Goal: Task Accomplishment & Management: Use online tool/utility

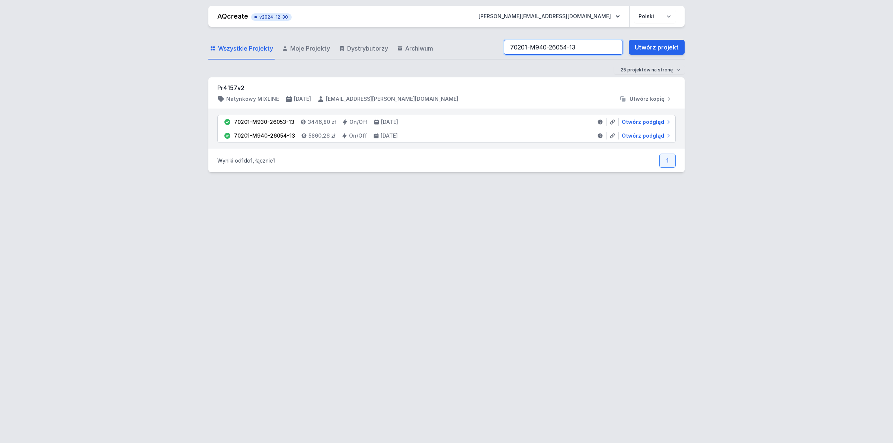
drag, startPoint x: 585, startPoint y: 43, endPoint x: 173, endPoint y: 68, distance: 412.0
click at [174, 67] on div "AQcreate v2024-12-30 [EMAIL_ADDRESS][DOMAIN_NAME] Polski English Wszystkie Proj…" at bounding box center [446, 221] width 893 height 443
click at [642, 137] on span "Otwórz podgląd" at bounding box center [643, 135] width 42 height 7
select select "4000"
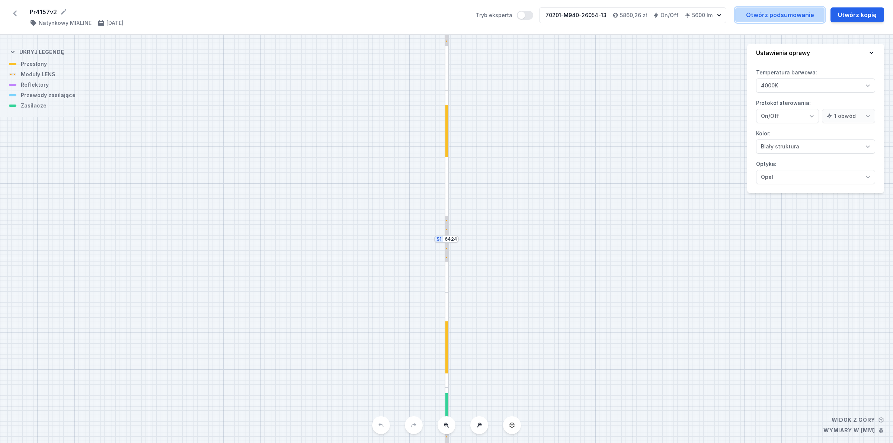
click at [794, 14] on link "Otwórz podsumowanie" at bounding box center [780, 14] width 89 height 15
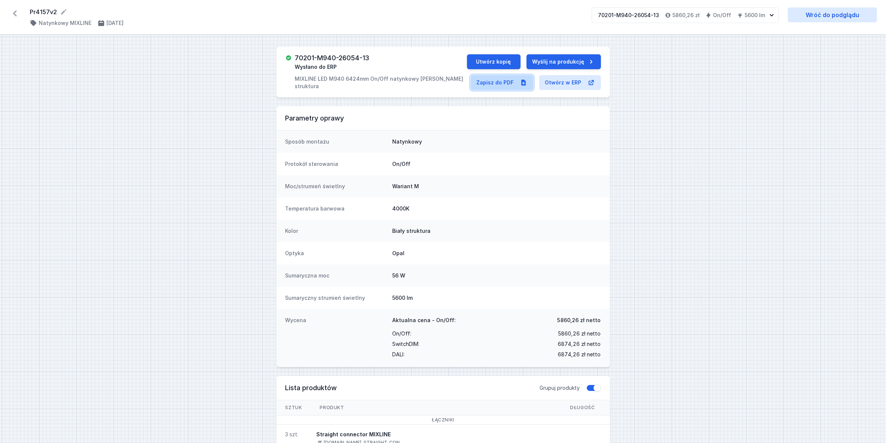
click at [496, 80] on link "Zapisz do PDF" at bounding box center [502, 82] width 63 height 15
click at [19, 14] on icon at bounding box center [15, 13] width 12 height 12
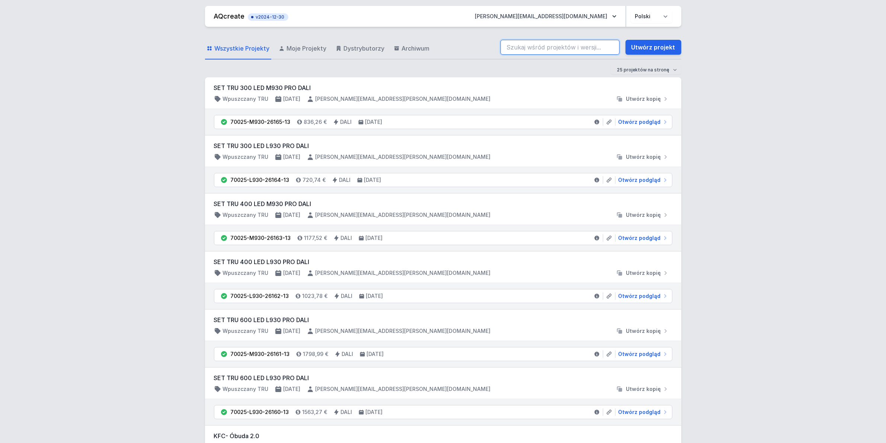
click at [599, 45] on input "search" at bounding box center [560, 47] width 119 height 15
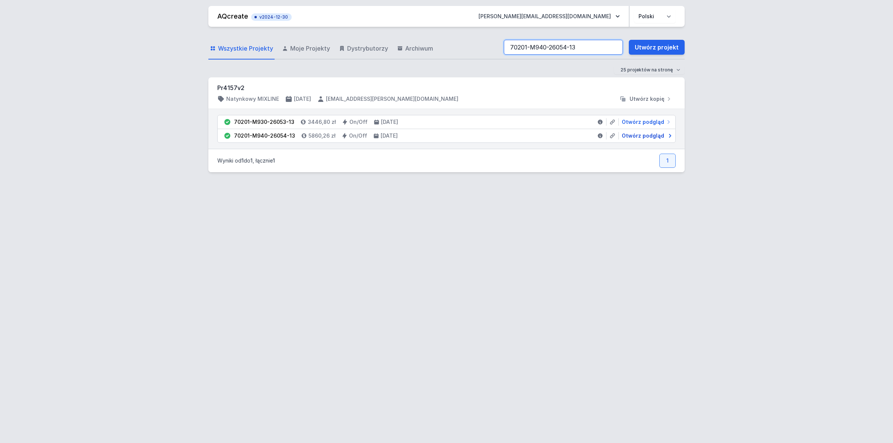
type input "70201-M940-26054-13"
click at [648, 134] on span "Otwórz podgląd" at bounding box center [643, 135] width 42 height 7
select select "4000"
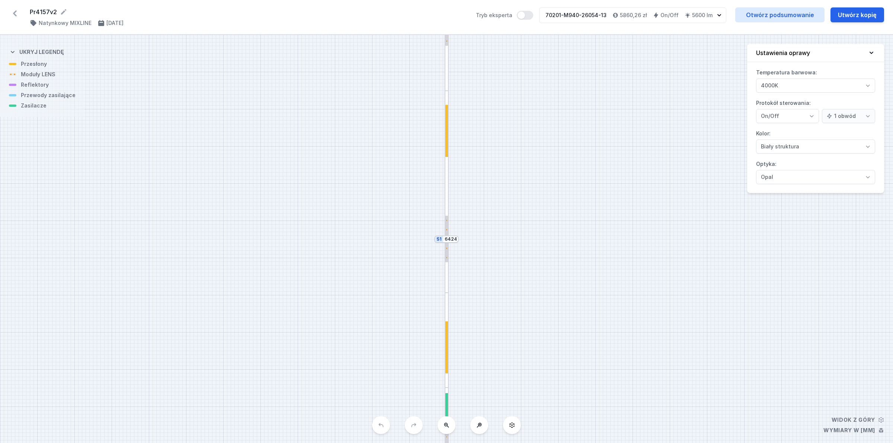
click at [449, 354] on div at bounding box center [447, 340] width 4 height 95
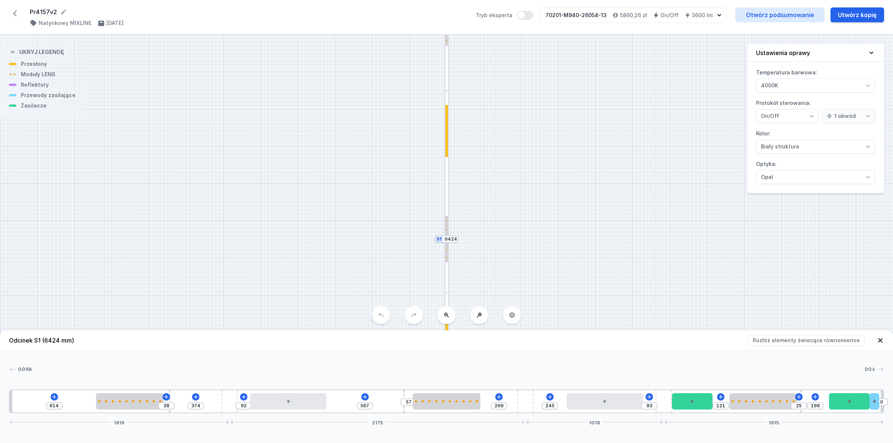
click at [14, 14] on icon at bounding box center [15, 13] width 4 height 6
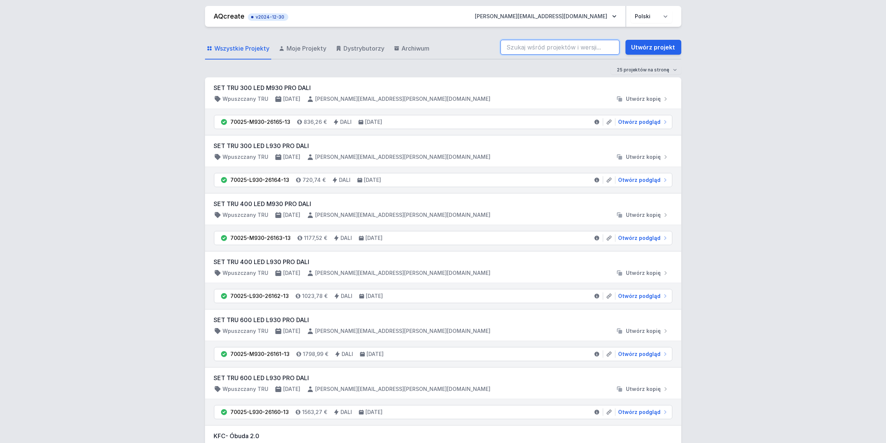
click at [559, 51] on input "search" at bounding box center [560, 47] width 119 height 15
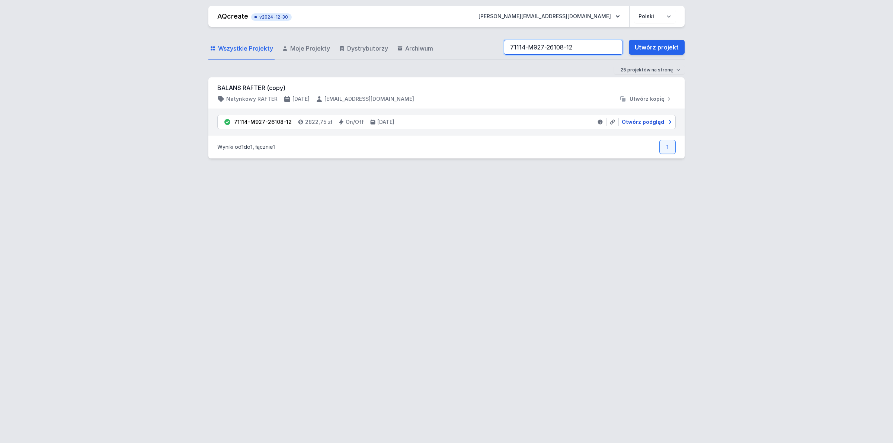
type input "71114-M927-26108-12"
click at [648, 124] on span "Otwórz podgląd" at bounding box center [643, 121] width 42 height 7
select select "M"
select select "2"
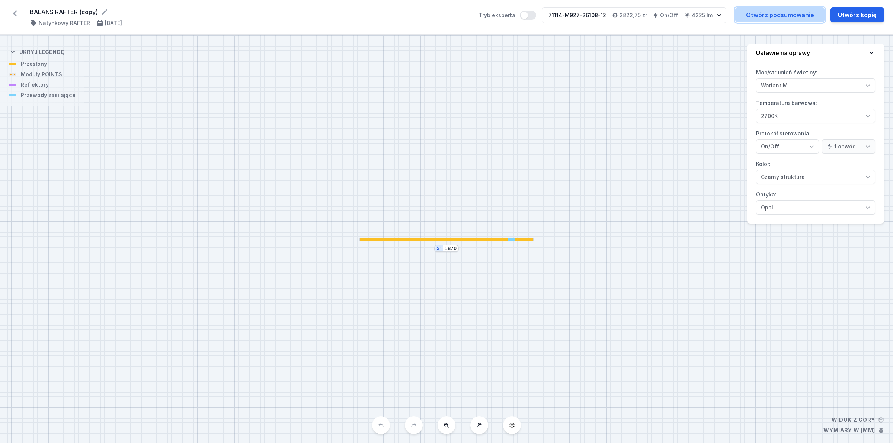
click at [790, 8] on link "Otwórz podsumowanie" at bounding box center [780, 14] width 89 height 15
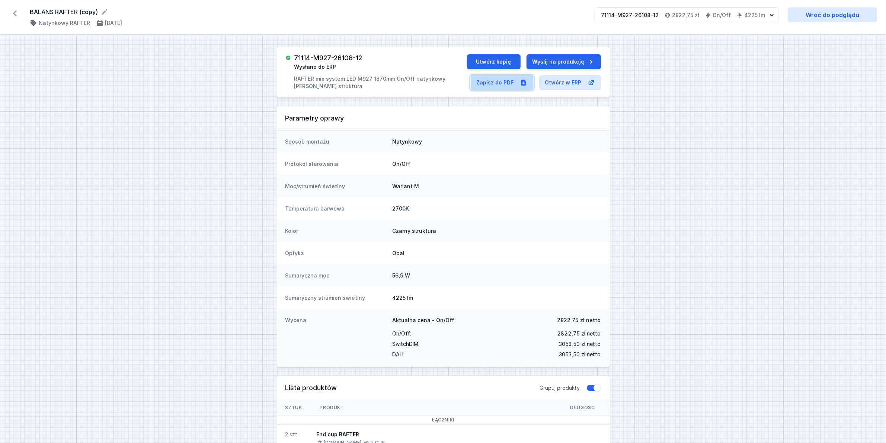
click at [512, 84] on link "Zapisz do PDF" at bounding box center [502, 82] width 63 height 15
click at [829, 10] on link "Wróć do podglądu" at bounding box center [832, 14] width 89 height 15
select select "M"
select select "2"
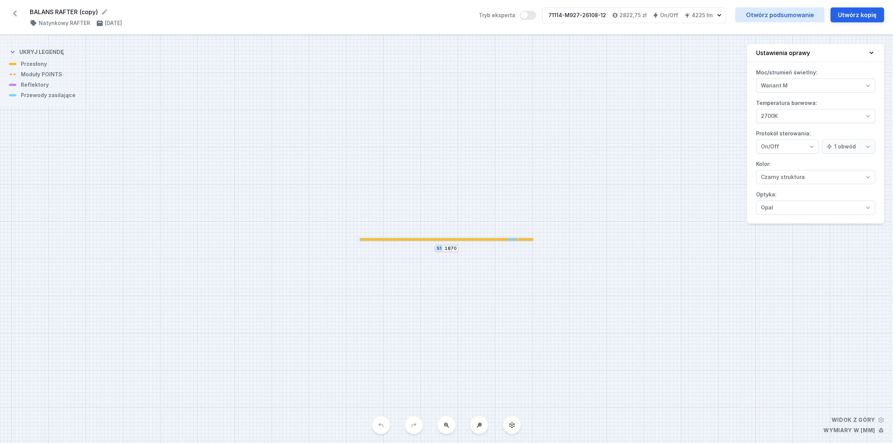
click at [520, 237] on div "S1 1870" at bounding box center [446, 239] width 893 height 408
click at [522, 241] on div at bounding box center [526, 240] width 15 height 2
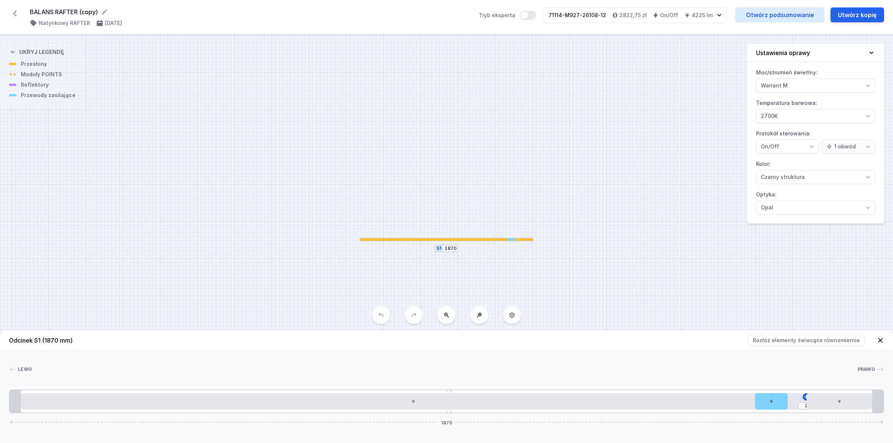
click at [17, 14] on icon at bounding box center [15, 13] width 12 height 12
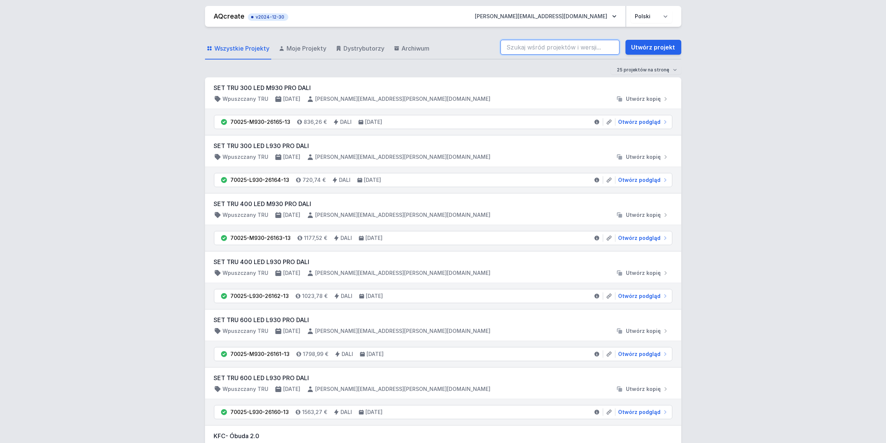
click at [586, 45] on input "search" at bounding box center [560, 47] width 119 height 15
paste input "70201-M940-26054-13"
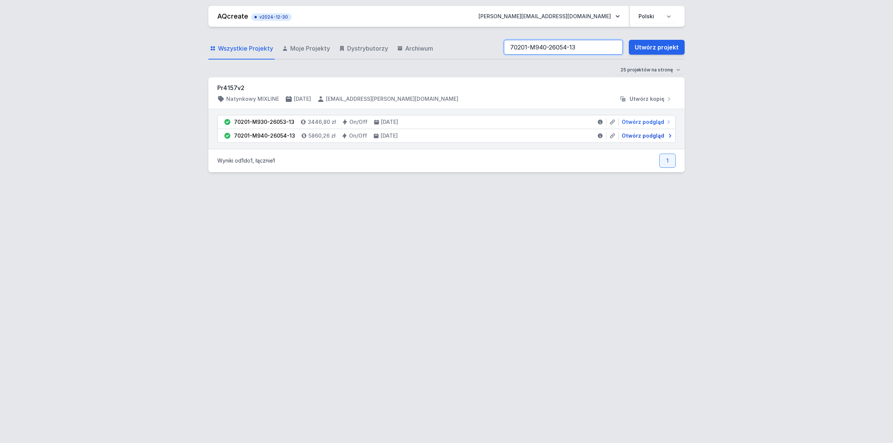
type input "70201-M940-26054-13"
click at [640, 140] on span "Otwórz podgląd" at bounding box center [643, 135] width 42 height 7
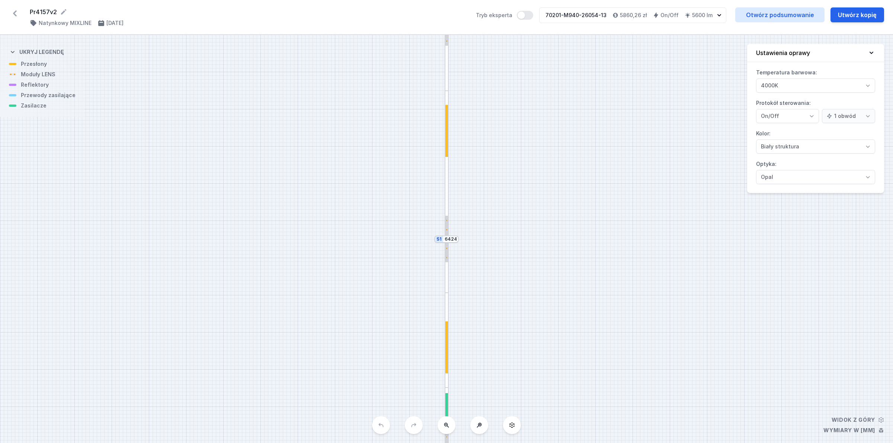
select select "4000"
click at [447, 311] on div at bounding box center [447, 340] width 4 height 95
